Goal: Task Accomplishment & Management: Complete application form

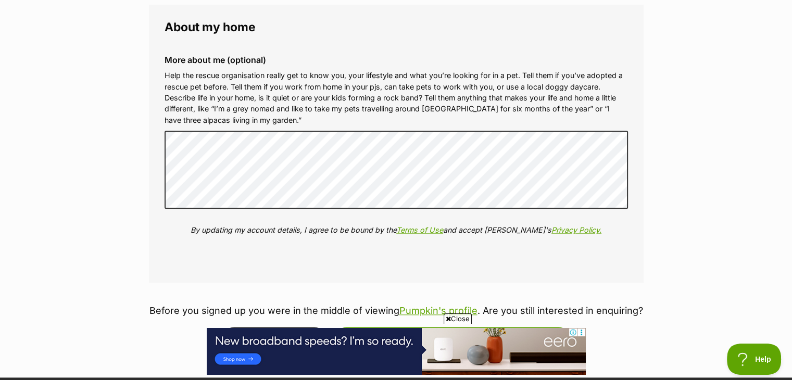
click at [162, 202] on div "More about me (optional) Help the rescue organisation really get to know you, y…" at bounding box center [396, 153] width 480 height 212
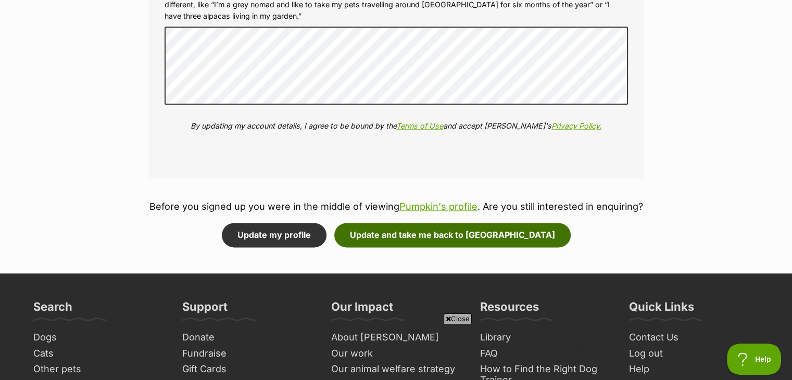
click at [409, 235] on button "Update and take me back to Pumpkin" at bounding box center [452, 235] width 236 height 24
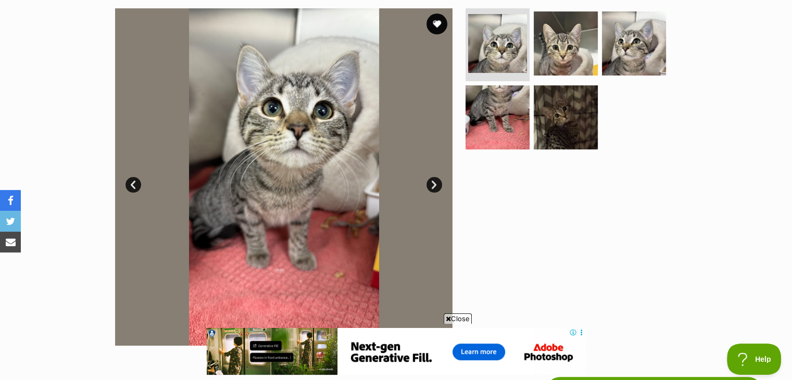
click at [437, 182] on link "Next" at bounding box center [435, 185] width 16 height 16
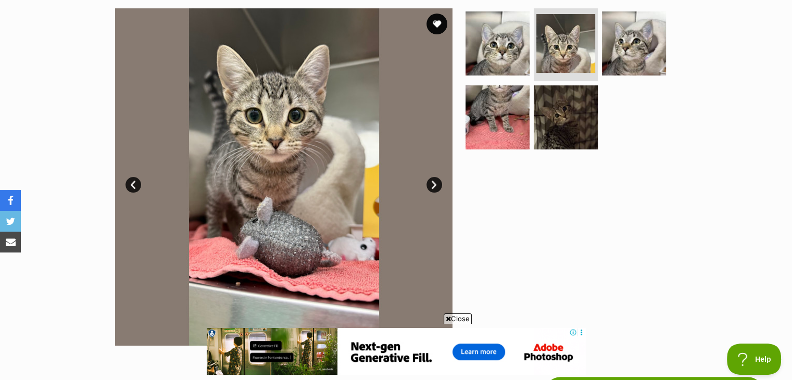
click at [437, 182] on link "Next" at bounding box center [435, 185] width 16 height 16
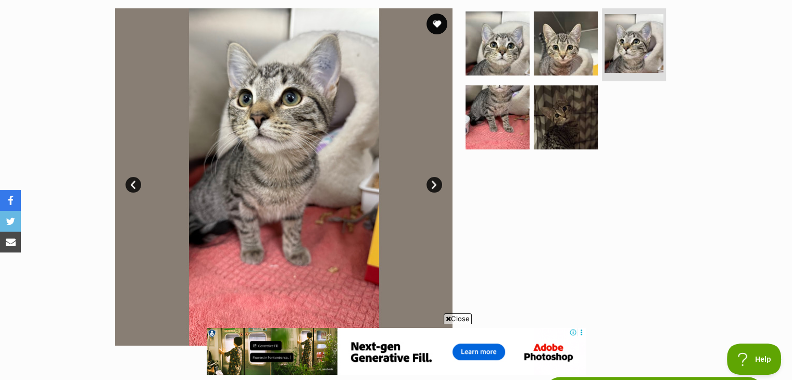
click at [437, 182] on link "Next" at bounding box center [435, 185] width 16 height 16
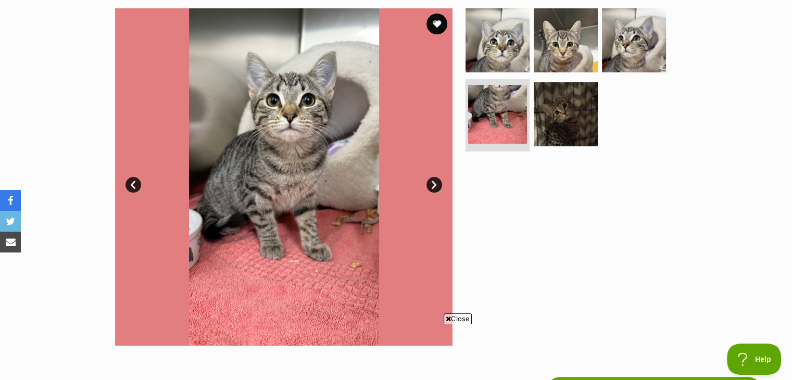
click at [437, 182] on link "Next" at bounding box center [435, 185] width 16 height 16
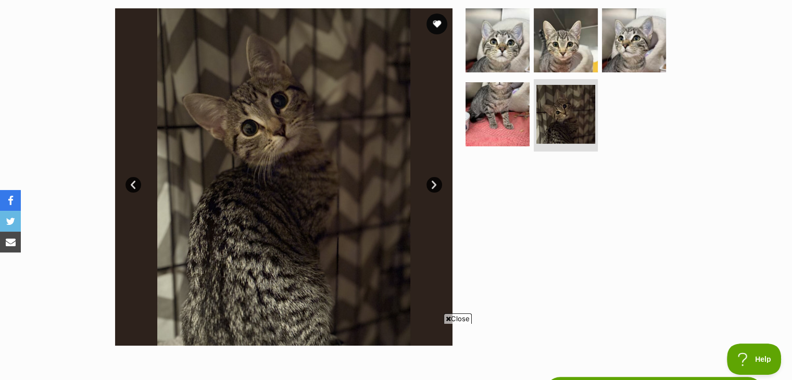
click at [432, 184] on link "Next" at bounding box center [435, 185] width 16 height 16
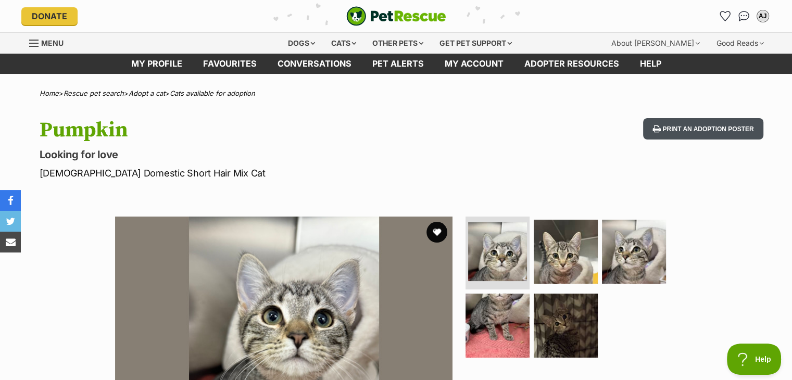
click at [708, 130] on button "Print an adoption poster" at bounding box center [703, 128] width 120 height 21
